Goal: Task Accomplishment & Management: Use online tool/utility

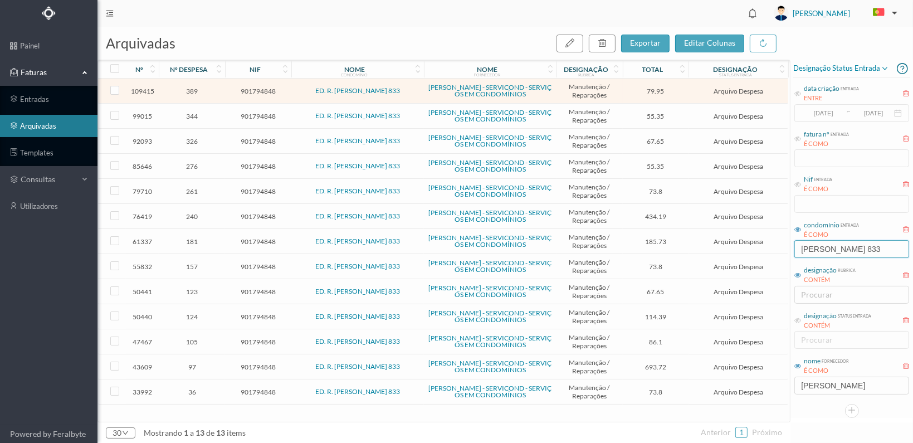
drag, startPoint x: 799, startPoint y: 247, endPoint x: 900, endPoint y: 239, distance: 101.2
click at [900, 239] on div "condomínio entrada É COMO [PERSON_NAME] 833" at bounding box center [852, 239] width 117 height 42
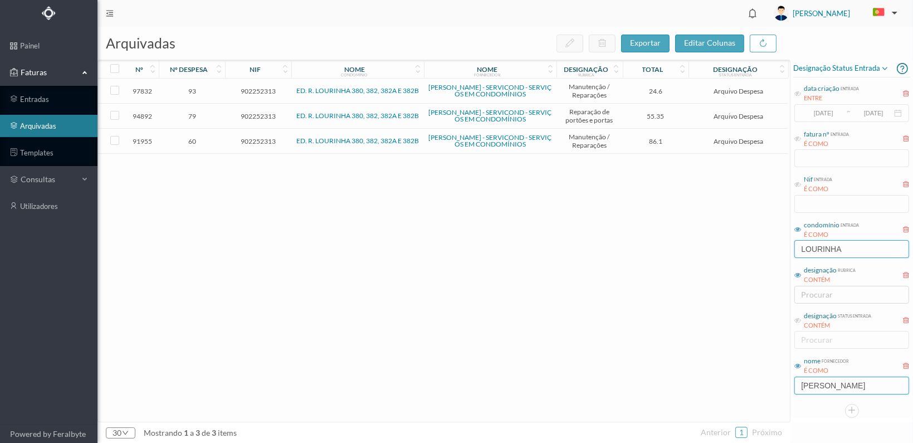
type input "LOURINHA"
drag, startPoint x: 848, startPoint y: 386, endPoint x: 794, endPoint y: 392, distance: 54.9
click at [794, 392] on div "nome fornecedor É [PERSON_NAME]" at bounding box center [852, 375] width 117 height 42
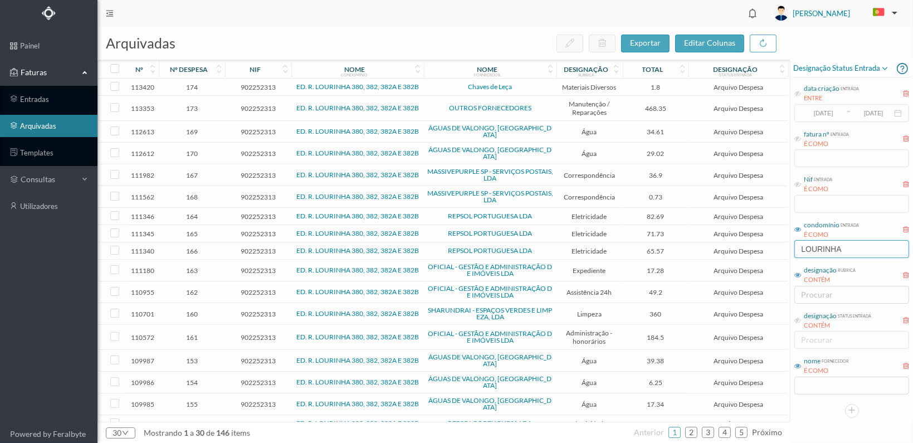
click at [858, 254] on input "LOURINHA" at bounding box center [852, 249] width 115 height 18
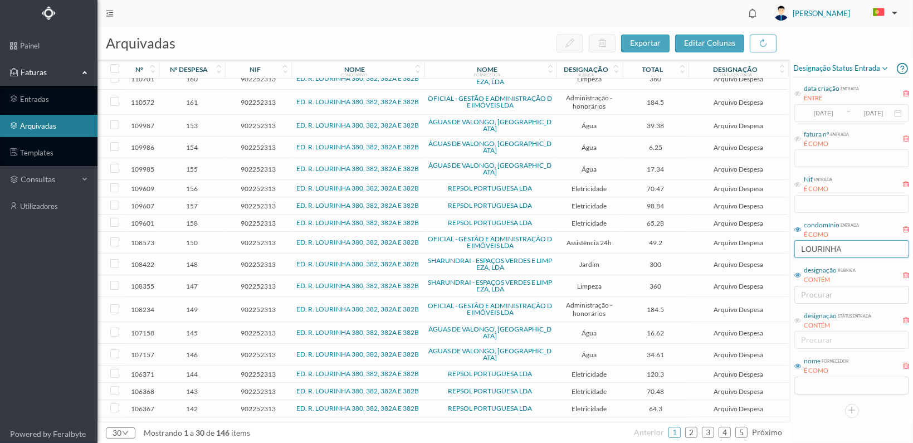
scroll to position [243, 0]
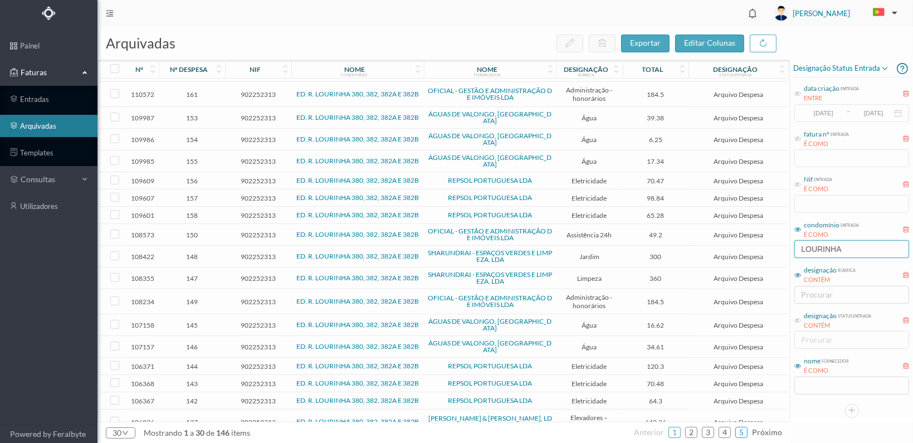
type input "LOURINHA"
click at [747, 435] on link "5" at bounding box center [741, 432] width 11 height 17
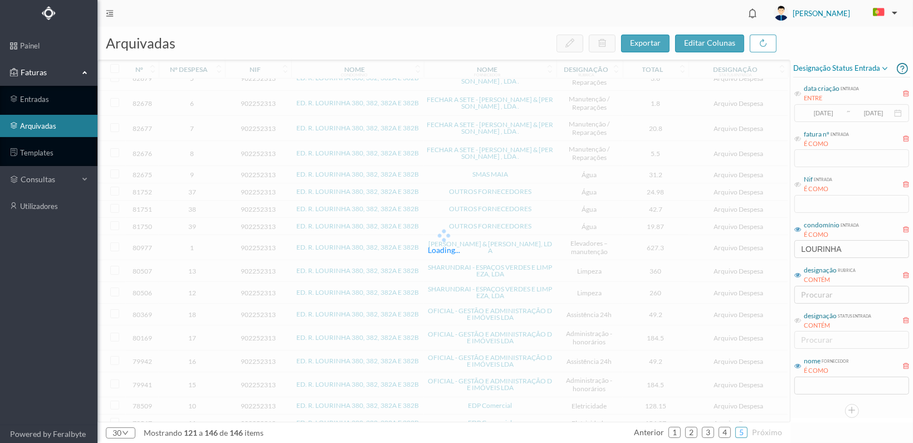
scroll to position [204, 0]
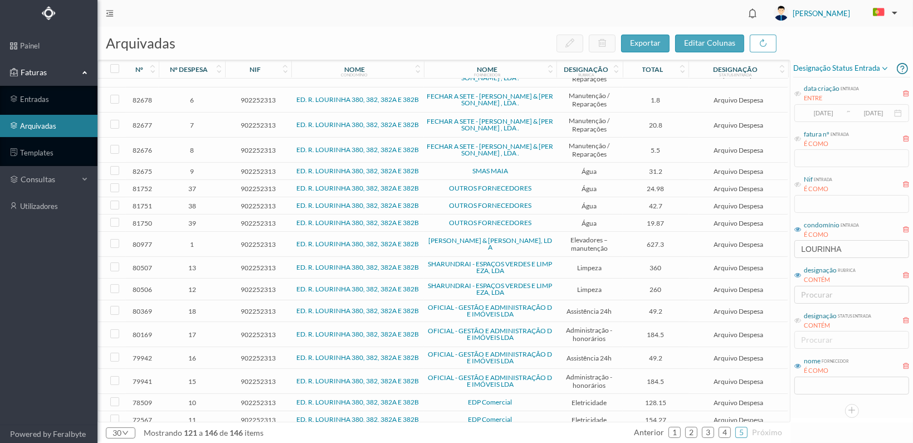
click at [246, 167] on span "902252313" at bounding box center [258, 171] width 61 height 8
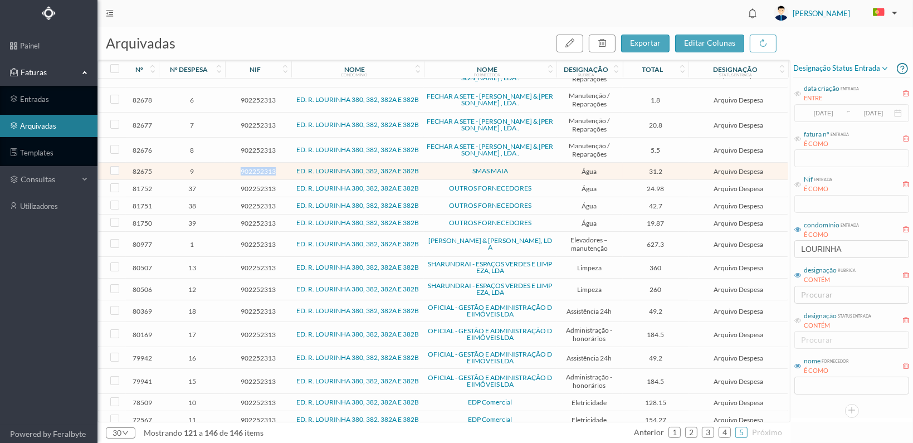
click at [246, 167] on span "902252313" at bounding box center [258, 171] width 61 height 8
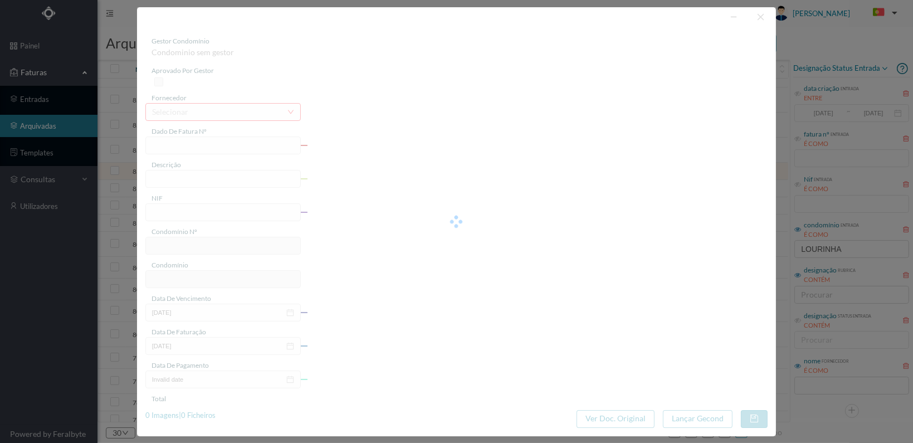
type input "20240000616947"
type input "902252313"
type input "[DATE]"
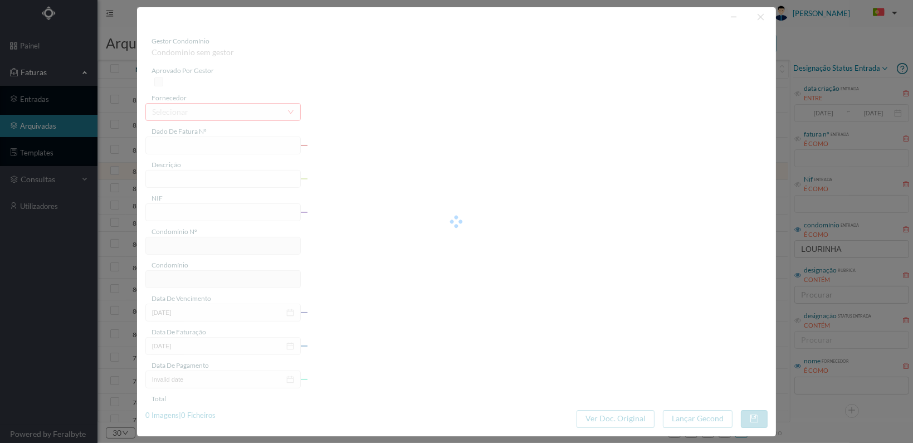
type input "31.20"
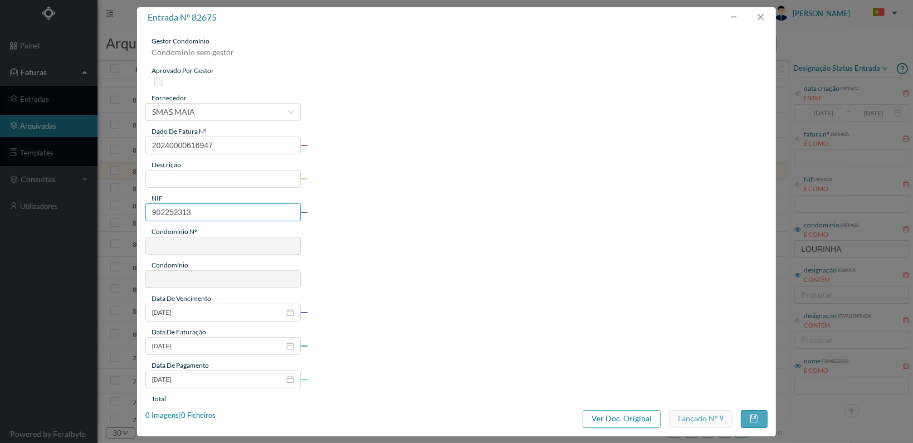
type input "761"
type input "ED. R. LOURINHA 380, 382, 382A E 382B"
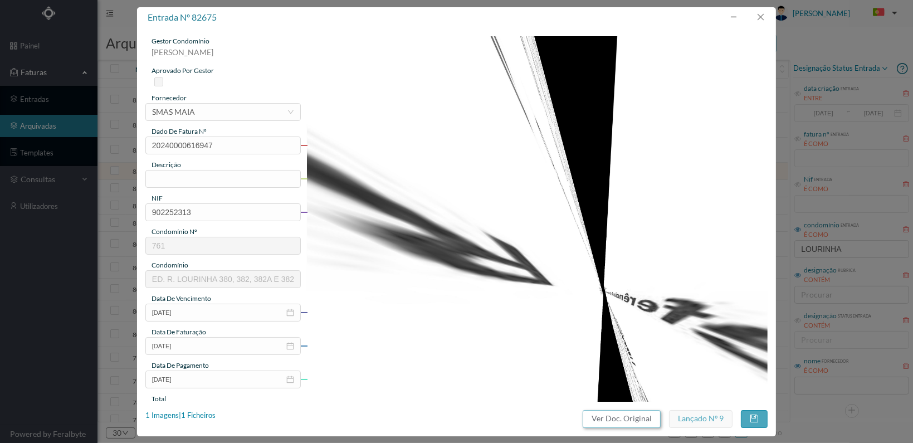
drag, startPoint x: 612, startPoint y: 418, endPoint x: 543, endPoint y: 85, distance: 339.8
click at [613, 419] on button "Ver Doc. Original" at bounding box center [622, 419] width 78 height 18
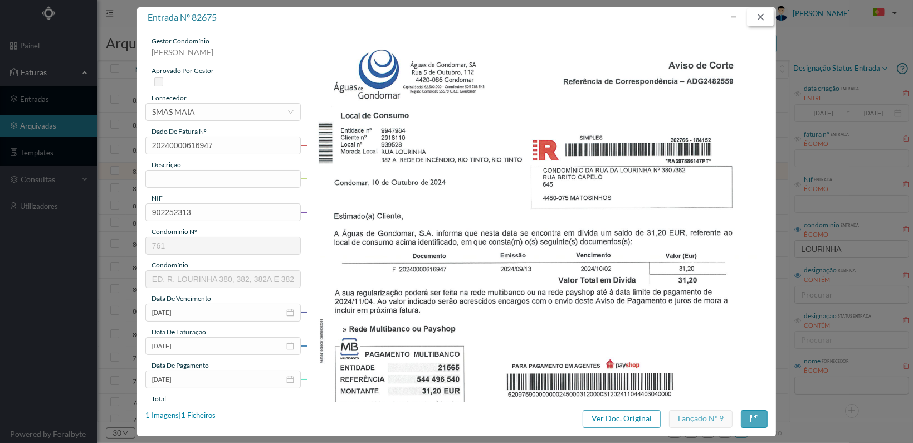
click at [761, 16] on button "button" at bounding box center [760, 17] width 27 height 18
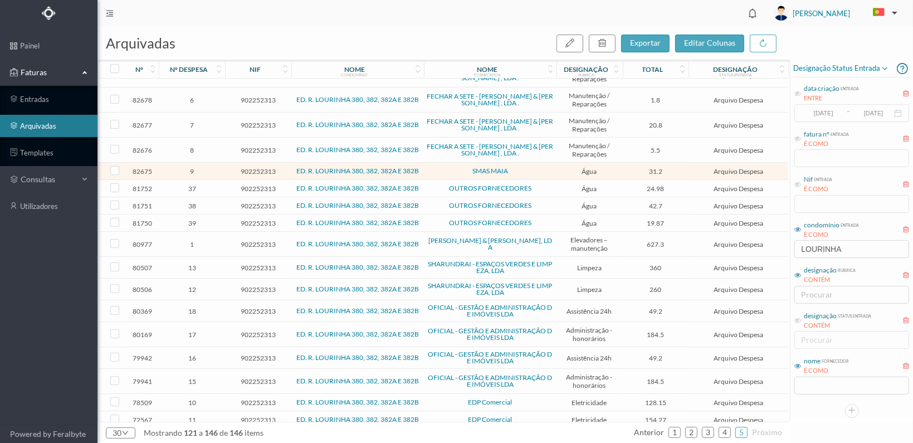
click at [399, 33] on div "arquivadas exportar editar colunas" at bounding box center [444, 43] width 693 height 33
